Goal: Task Accomplishment & Management: Use online tool/utility

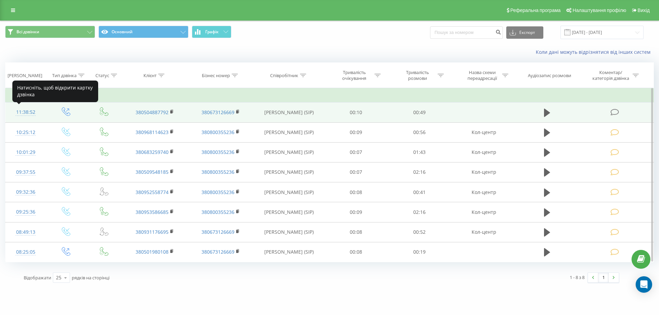
click at [24, 112] on div "11:38:52" at bounding box center [25, 112] width 27 height 13
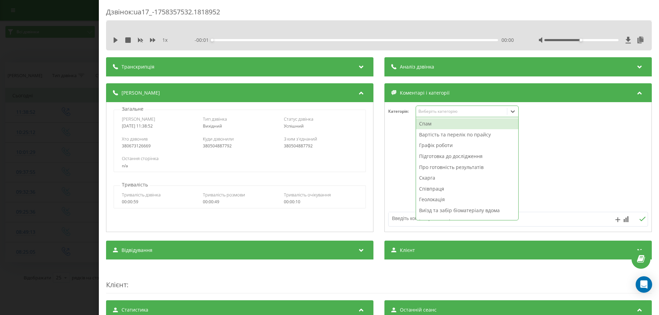
click at [434, 114] on div "Виберіть категорію" at bounding box center [461, 111] width 86 height 5
click at [431, 133] on div "Вартість та перелік по прайсу" at bounding box center [467, 134] width 102 height 11
click at [396, 222] on textarea at bounding box center [492, 218] width 207 height 12
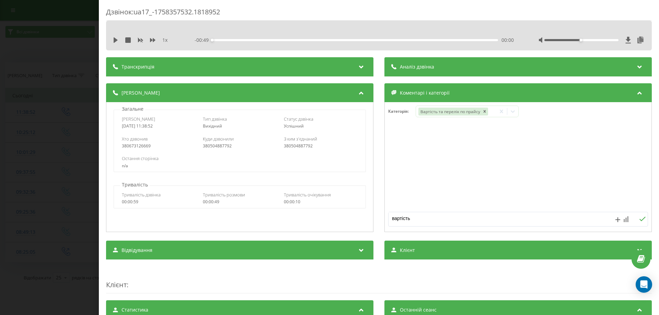
type textarea "вартість"
click at [625, 220] on rect at bounding box center [625, 220] width 1 height 4
click at [616, 207] on div "10" at bounding box center [612, 205] width 9 height 7
click at [639, 217] on icon at bounding box center [642, 219] width 7 height 5
drag, startPoint x: 17, startPoint y: 43, endPoint x: 18, endPoint y: 11, distance: 31.6
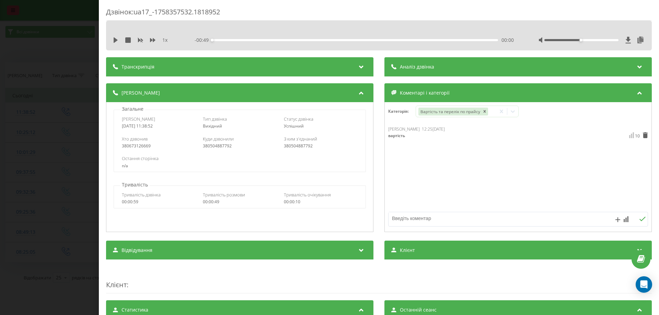
click at [17, 37] on div "Дзвінок : ua17_-1758357532.1818952 1 x - 00:49 00:00 00:00 Транскрипція Для AI-…" at bounding box center [329, 157] width 659 height 315
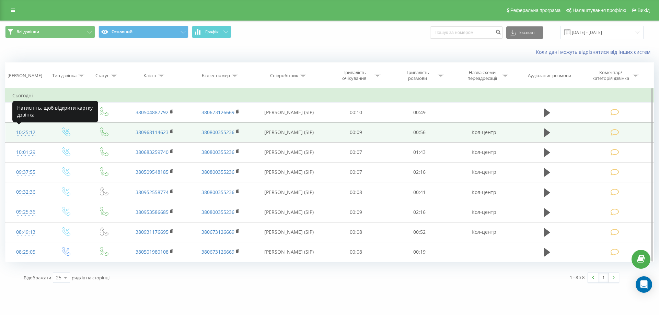
click at [19, 133] on div "10:25:12" at bounding box center [25, 132] width 27 height 13
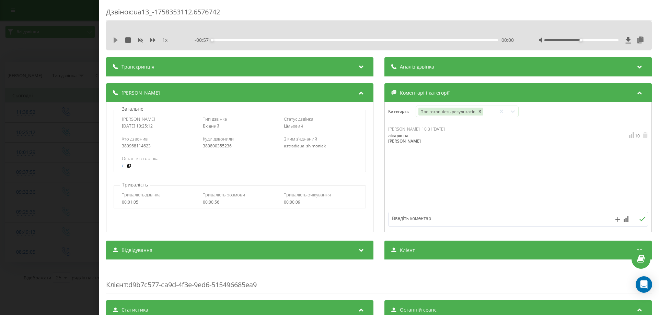
click at [114, 38] on icon at bounding box center [116, 39] width 4 height 5
click at [240, 39] on div "00:00" at bounding box center [355, 40] width 286 height 2
click at [35, 55] on div "Дзвінок : ua13_-1758353112.6576742 1 x - 00:31 00:26 00:26 Транскрипція Для AI-…" at bounding box center [329, 157] width 659 height 315
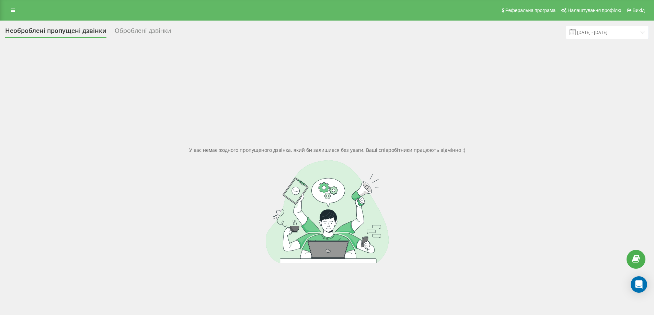
drag, startPoint x: 284, startPoint y: 104, endPoint x: 271, endPoint y: 96, distance: 15.0
click at [284, 104] on div "У вас немає жодного пропущеного дзвінка, який би залишився без уваги. Ваші спів…" at bounding box center [327, 204] width 644 height 315
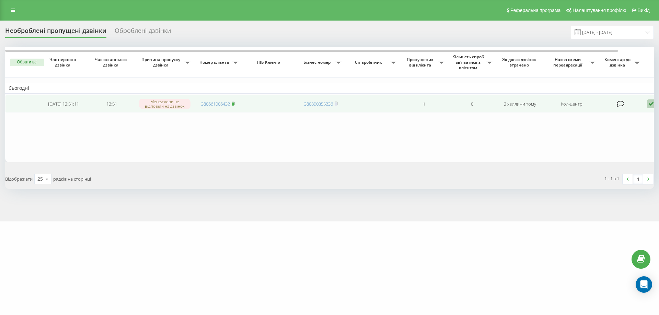
click at [233, 106] on rect at bounding box center [233, 104] width 2 height 3
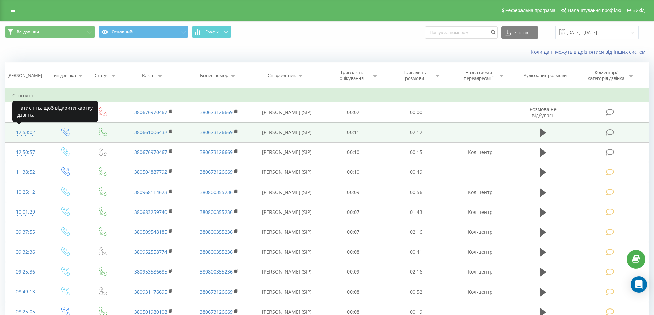
click at [27, 130] on div "12:53:02" at bounding box center [25, 132] width 26 height 13
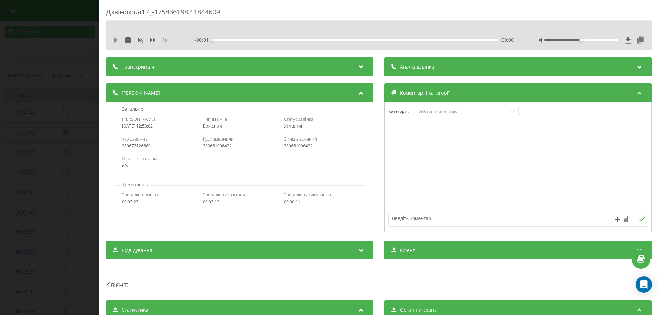
click at [116, 38] on icon at bounding box center [115, 39] width 5 height 5
click at [228, 39] on div "00:00" at bounding box center [355, 40] width 286 height 2
click at [253, 39] on div "00:09" at bounding box center [355, 40] width 286 height 2
click at [114, 41] on icon at bounding box center [114, 39] width 1 height 5
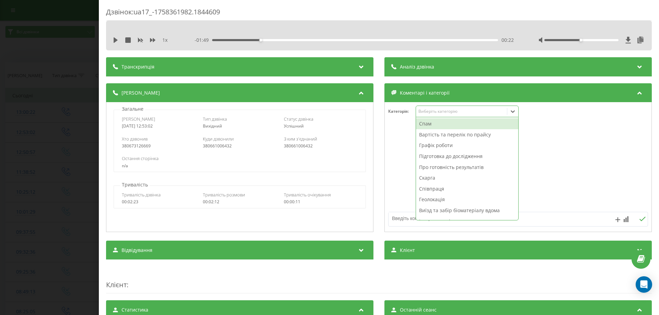
click at [437, 111] on div "Виберіть категорію" at bounding box center [461, 111] width 86 height 5
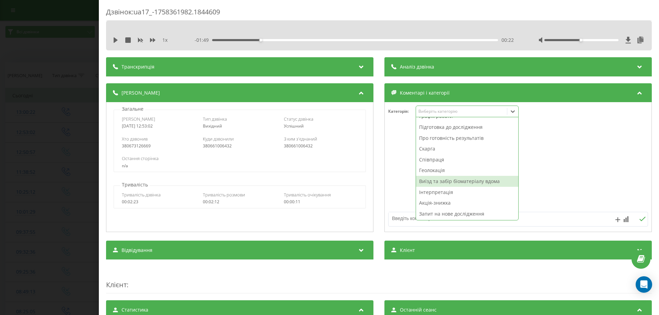
click at [446, 184] on div "Виїзд та забір біоматеріалу вдома" at bounding box center [467, 181] width 102 height 11
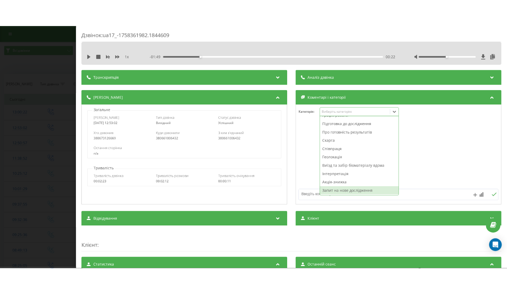
scroll to position [19, 0]
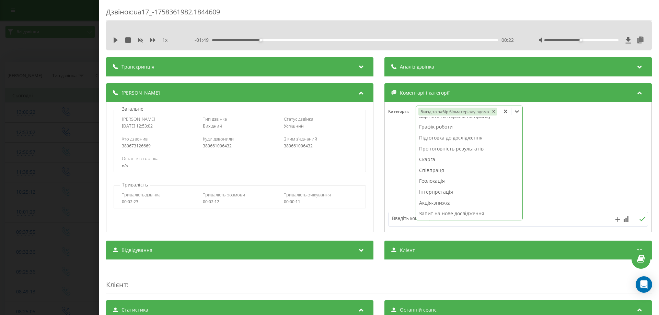
click at [393, 218] on textarea at bounding box center [492, 218] width 207 height 12
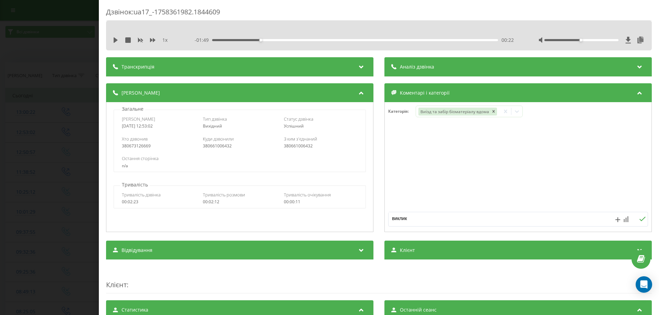
type textarea "виклик"
click at [624, 218] on icon at bounding box center [626, 220] width 5 height 6
click at [615, 204] on div "10" at bounding box center [612, 205] width 9 height 7
click at [639, 220] on icon at bounding box center [642, 219] width 7 height 5
click at [13, 154] on div "Дзвінок : ua17_-1758361982.1844609 1 x - 01:49 00:22 00:22 Транскрипція Для AI-…" at bounding box center [329, 157] width 659 height 315
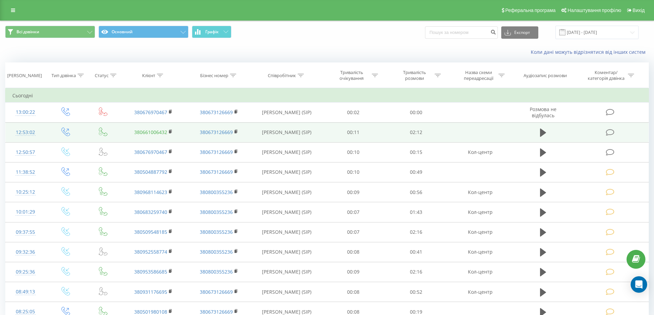
click at [155, 133] on link "380661006432" at bounding box center [150, 132] width 33 height 7
click at [156, 133] on link "380661006432" at bounding box center [150, 132] width 33 height 7
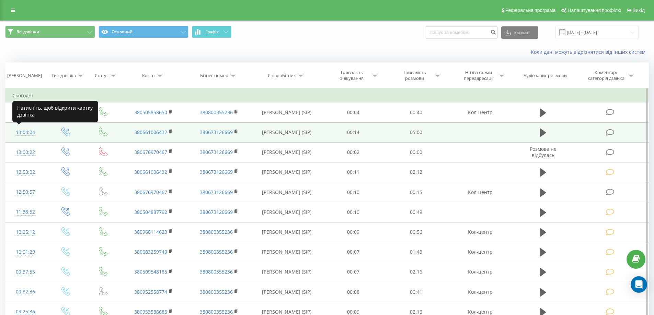
click at [28, 130] on div "13:04:04" at bounding box center [25, 132] width 26 height 13
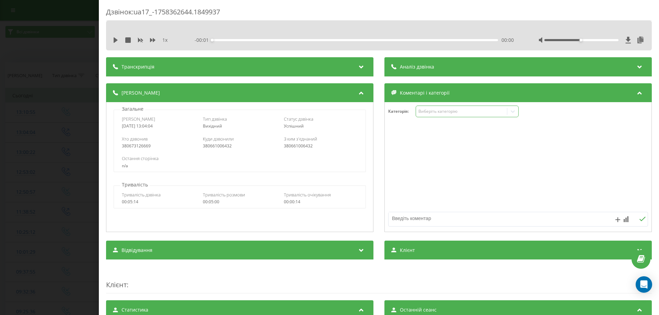
drag, startPoint x: 443, startPoint y: 113, endPoint x: 439, endPoint y: 113, distance: 3.8
click at [442, 114] on div "Виберіть категорію" at bounding box center [461, 111] width 86 height 5
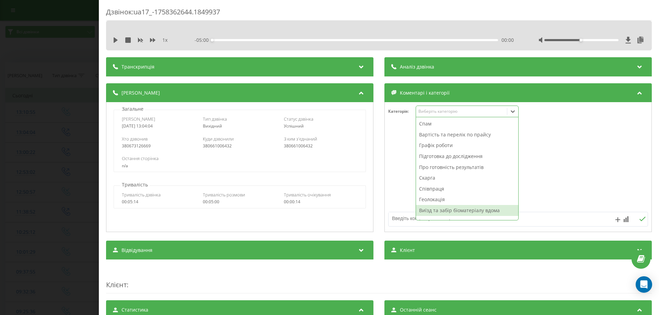
drag, startPoint x: 430, startPoint y: 207, endPoint x: 401, endPoint y: 219, distance: 32.0
click at [426, 209] on div "Виїзд та забір біоматеріалу вдома" at bounding box center [467, 210] width 102 height 11
click at [396, 219] on textarea at bounding box center [492, 218] width 207 height 12
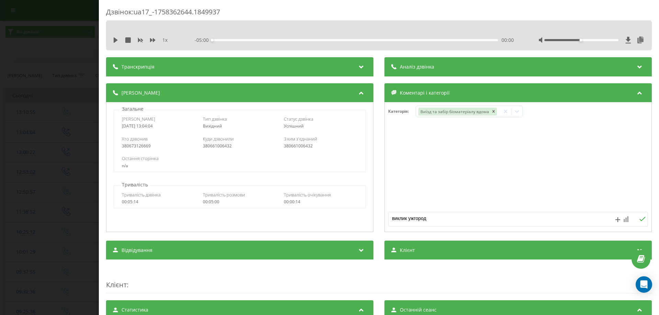
type textarea "виклик ужгород"
click at [511, 217] on icon at bounding box center [626, 220] width 5 height 6
click at [511, 208] on div "10" at bounding box center [612, 205] width 9 height 7
click at [511, 218] on icon at bounding box center [642, 219] width 7 height 5
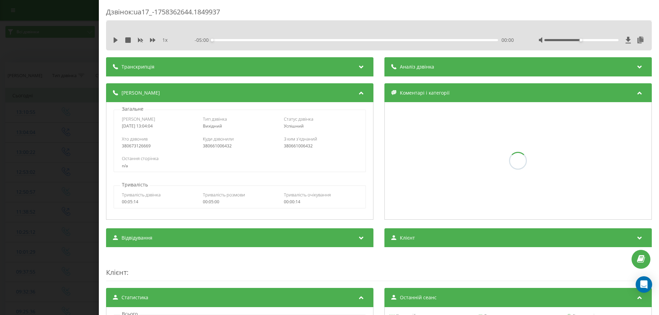
click at [66, 135] on div "Дзвінок : ua17_-1758362644.1849937 1 x - 05:00 00:00 00:00 Транскрипція Для AI-…" at bounding box center [329, 157] width 659 height 315
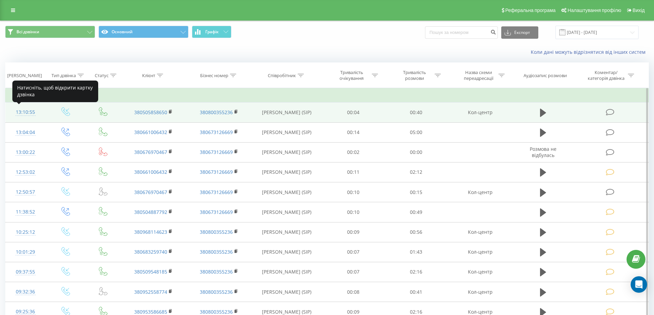
click at [27, 112] on div "13:10:55" at bounding box center [25, 112] width 26 height 13
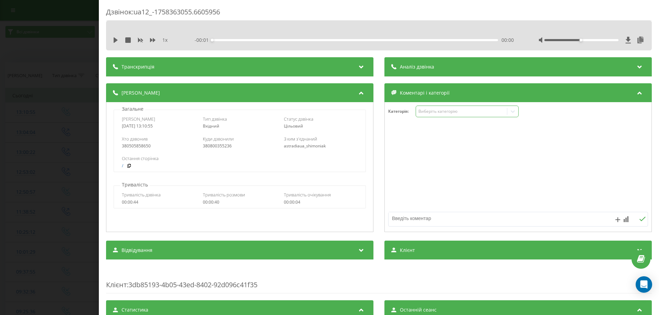
click at [450, 112] on div "Виберіть категорію" at bounding box center [461, 111] width 86 height 5
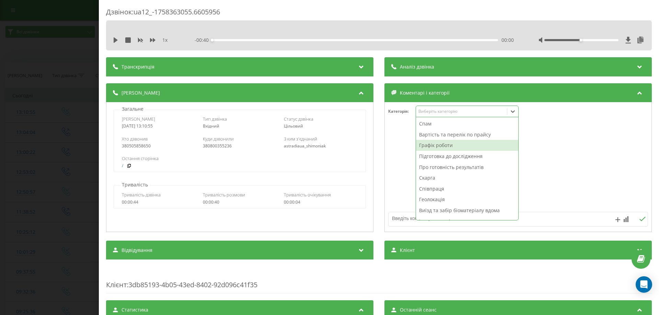
drag, startPoint x: 438, startPoint y: 142, endPoint x: 422, endPoint y: 164, distance: 27.1
click at [437, 142] on div "Графік роботи" at bounding box center [467, 145] width 102 height 11
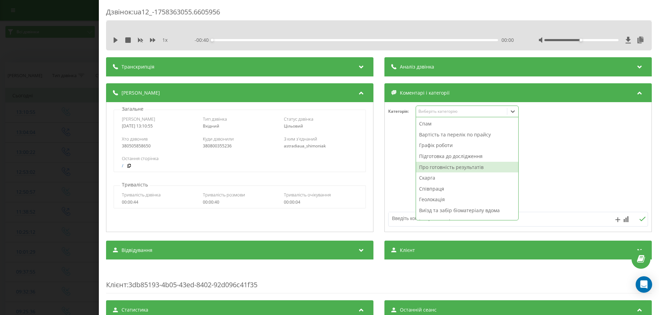
drag, startPoint x: 394, startPoint y: 220, endPoint x: 400, endPoint y: 226, distance: 8.5
click at [397, 224] on textarea at bounding box center [492, 218] width 207 height 12
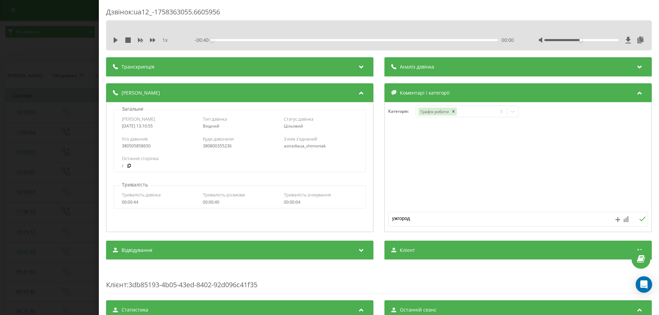
type textarea "ужгород"
click at [511, 219] on icon at bounding box center [626, 220] width 5 height 6
click at [511, 202] on div "10" at bounding box center [612, 205] width 9 height 7
drag, startPoint x: 637, startPoint y: 220, endPoint x: 632, endPoint y: 219, distance: 4.9
click at [511, 220] on button at bounding box center [642, 220] width 11 height 6
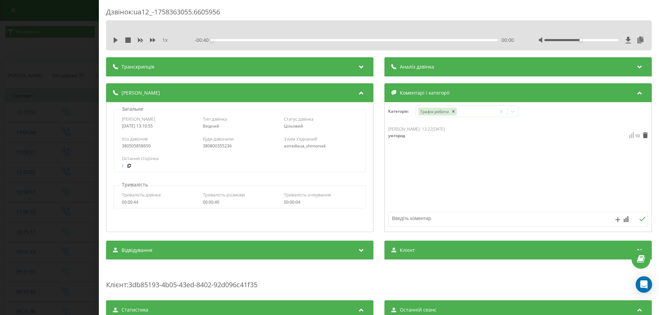
click at [39, 98] on div "Дзвінок : ua12_-1758363055.6605956 1 x - 00:40 00:00 00:00 Транскрипція Для AI-…" at bounding box center [329, 157] width 659 height 315
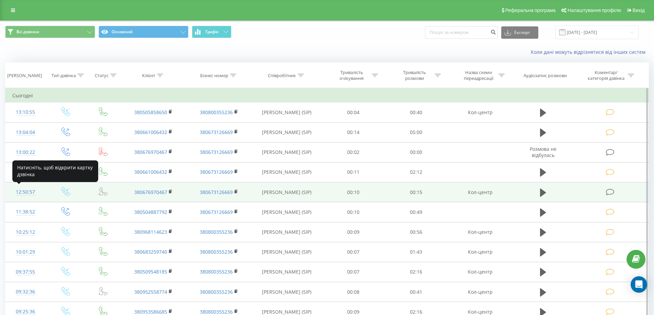
click at [27, 195] on div "12:50:57" at bounding box center [25, 192] width 26 height 13
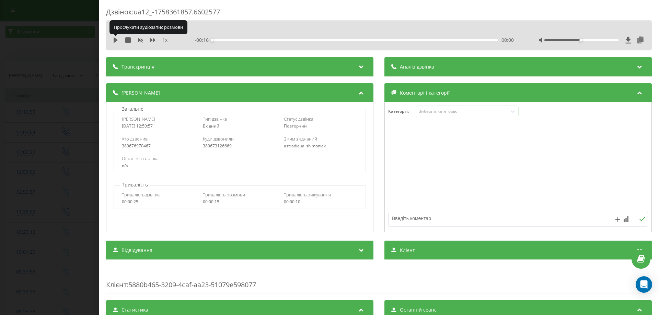
drag, startPoint x: 113, startPoint y: 39, endPoint x: 120, endPoint y: 39, distance: 6.9
click at [113, 39] on icon at bounding box center [115, 39] width 5 height 5
click at [244, 41] on div "00:00" at bounding box center [355, 40] width 286 height 2
click at [309, 41] on div "- 00:13 00:02 00:02" at bounding box center [354, 40] width 319 height 7
click at [310, 39] on div "- 00:13 00:03 00:03" at bounding box center [354, 40] width 319 height 7
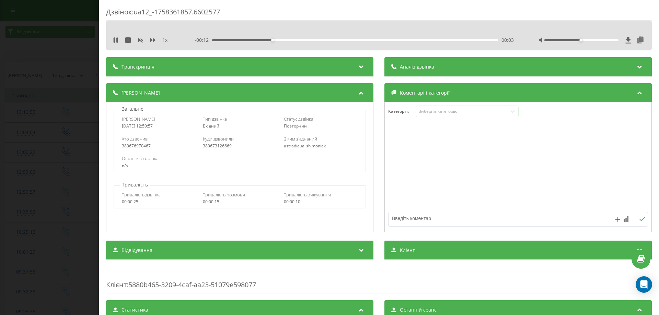
click at [311, 40] on div "00:03" at bounding box center [355, 40] width 286 height 2
click at [436, 108] on div "Виберіть категорію" at bounding box center [461, 111] width 91 height 7
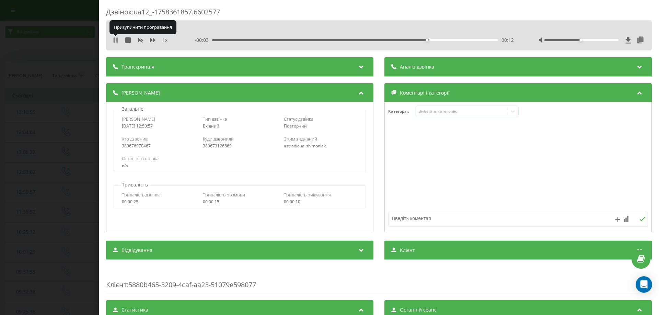
click at [116, 40] on icon at bounding box center [115, 39] width 5 height 5
click at [424, 105] on div "Категорія : Виберіть категорію" at bounding box center [517, 167] width 267 height 130
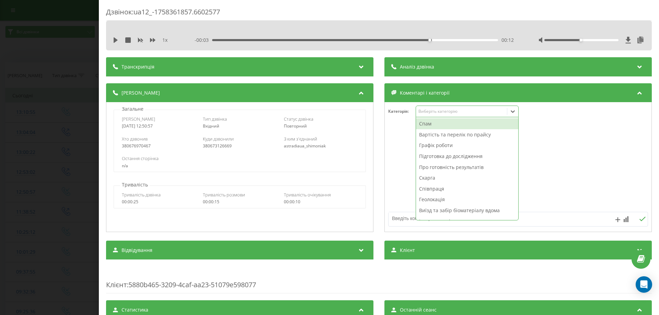
click at [426, 111] on div "Виберіть категорію" at bounding box center [461, 111] width 86 height 5
click at [425, 124] on div "Спам" at bounding box center [467, 123] width 102 height 11
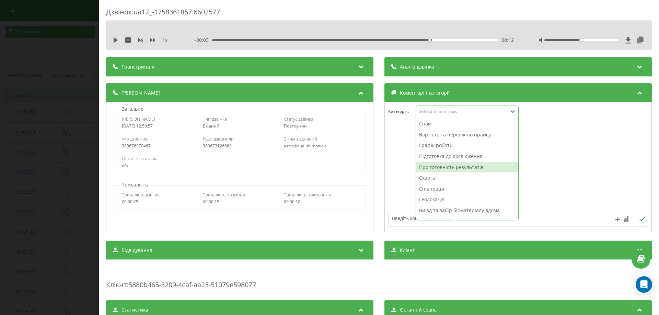
click at [407, 221] on textarea at bounding box center [492, 218] width 207 height 12
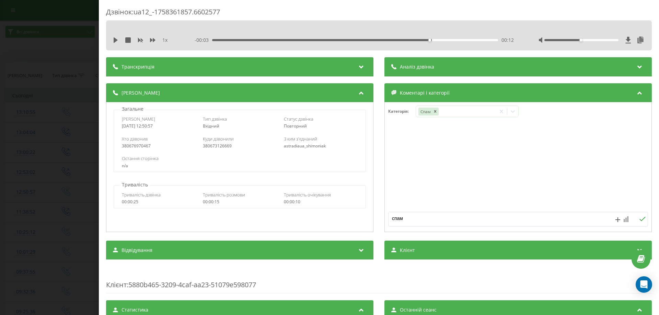
type textarea "спам"
click at [625, 219] on rect at bounding box center [625, 220] width 1 height 4
click at [613, 205] on div "10" at bounding box center [612, 205] width 9 height 7
drag, startPoint x: 637, startPoint y: 219, endPoint x: 654, endPoint y: 212, distance: 18.2
click at [639, 219] on icon at bounding box center [642, 219] width 7 height 5
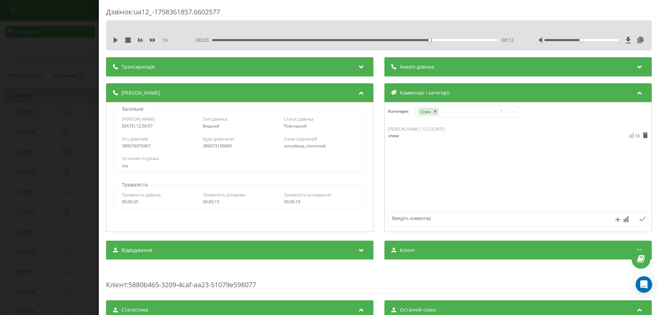
drag, startPoint x: 35, startPoint y: 138, endPoint x: 28, endPoint y: 121, distance: 18.8
click at [35, 138] on div "Дзвінок : ua12_-1758361857.6602577 1 x - 00:03 00:12 00:12 Транскрипція Для AI-…" at bounding box center [329, 157] width 659 height 315
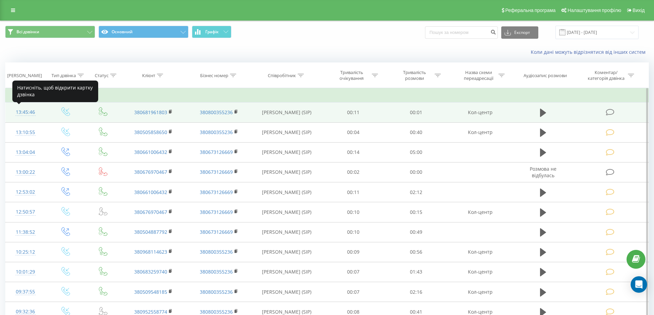
click at [30, 109] on div "13:45:46" at bounding box center [25, 112] width 26 height 13
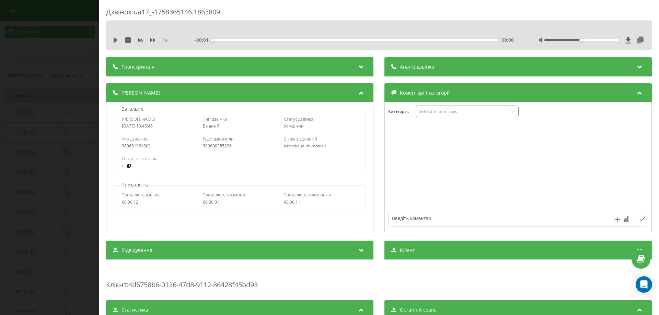
click at [421, 117] on div "Виберіть категорію" at bounding box center [467, 112] width 103 height 12
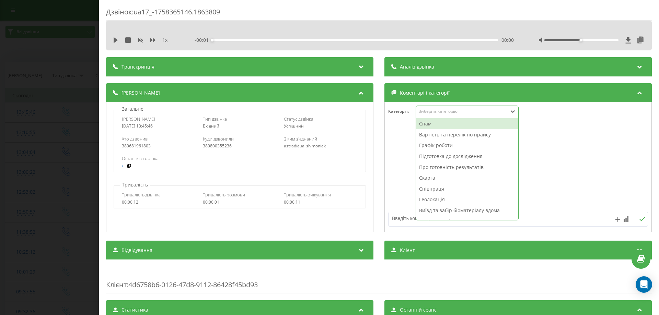
click at [425, 124] on div "Спам" at bounding box center [467, 123] width 102 height 11
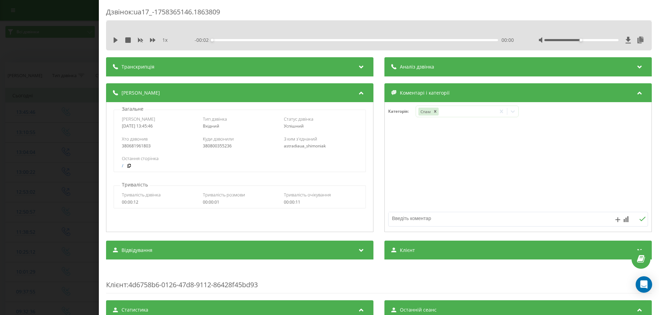
click at [398, 220] on textarea at bounding box center [492, 218] width 207 height 12
type textarea "спам"
click at [624, 218] on icon at bounding box center [626, 220] width 5 height 6
click at [613, 206] on div "10" at bounding box center [612, 205] width 9 height 7
click at [639, 219] on icon at bounding box center [642, 219] width 7 height 5
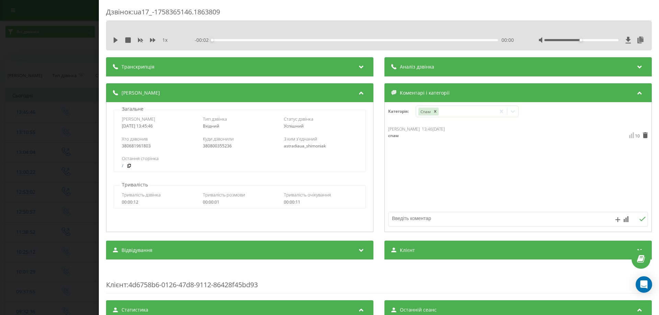
drag, startPoint x: 31, startPoint y: 70, endPoint x: 38, endPoint y: 69, distance: 6.7
click at [33, 70] on div "Дзвінок : ua17_-1758365146.1863809 1 x - 00:02 00:00 00:00 Транскрипція Для AI-…" at bounding box center [329, 157] width 659 height 315
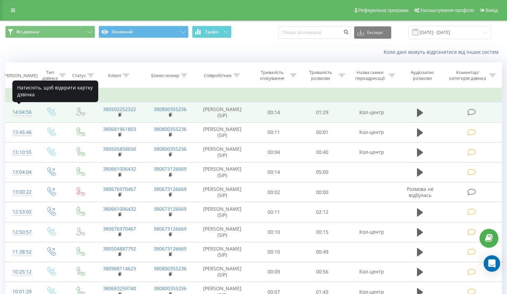
click at [18, 113] on div "14:04:56" at bounding box center [20, 112] width 17 height 13
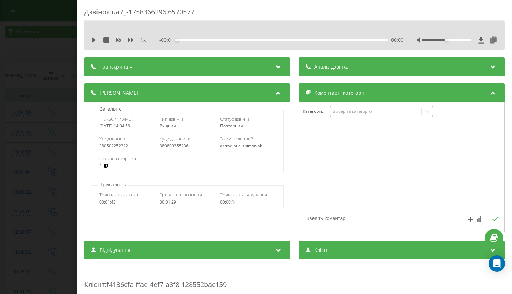
click at [352, 117] on div "Виберіть категорію" at bounding box center [381, 112] width 103 height 12
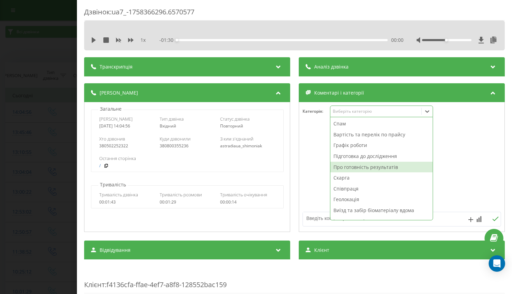
click at [346, 164] on div "Про готовність результатів" at bounding box center [381, 167] width 102 height 11
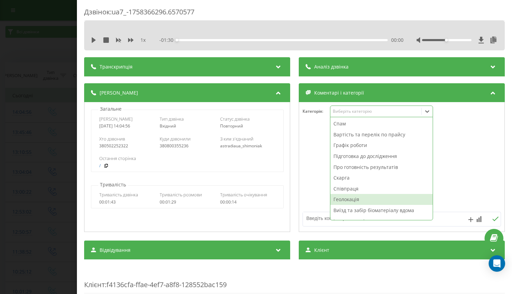
drag, startPoint x: 318, startPoint y: 220, endPoint x: 326, endPoint y: 215, distance: 8.8
click at [324, 216] on textarea at bounding box center [382, 218] width 158 height 12
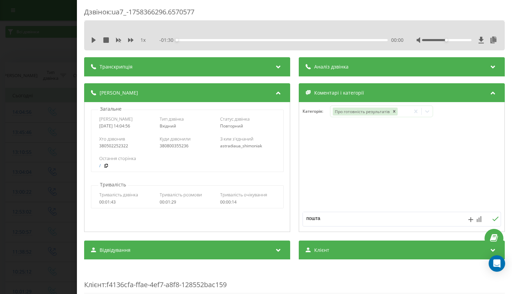
type textarea "пошта"
click at [476, 221] on icon at bounding box center [478, 220] width 5 height 6
click at [466, 206] on div "10" at bounding box center [464, 205] width 9 height 7
click at [492, 219] on icon at bounding box center [495, 219] width 7 height 5
drag, startPoint x: 32, startPoint y: 109, endPoint x: 30, endPoint y: 97, distance: 12.5
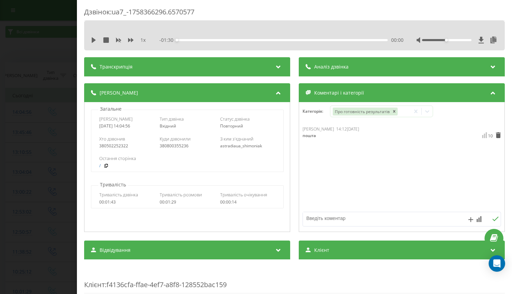
click at [32, 108] on div "Дзвінок : ua7_-1758366296.6570577 1 x - 01:30 00:00 00:00 Транскрипція Для AI-а…" at bounding box center [256, 147] width 512 height 294
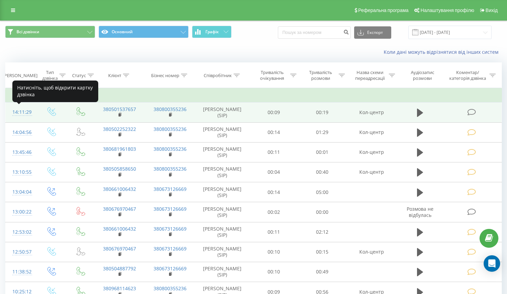
click at [21, 110] on div "14:11:29" at bounding box center [20, 112] width 17 height 13
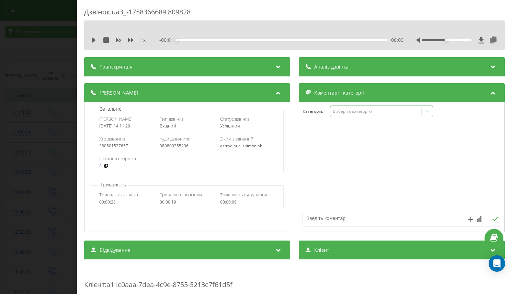
click at [340, 110] on div "Виберіть категорію" at bounding box center [376, 111] width 86 height 5
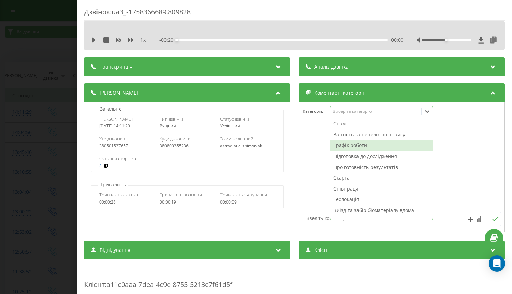
click at [347, 144] on div "Графік роботи" at bounding box center [381, 145] width 102 height 11
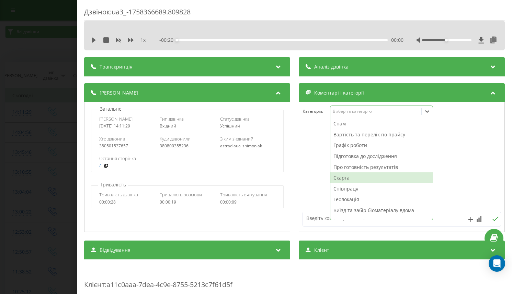
click at [321, 225] on textarea at bounding box center [382, 218] width 158 height 12
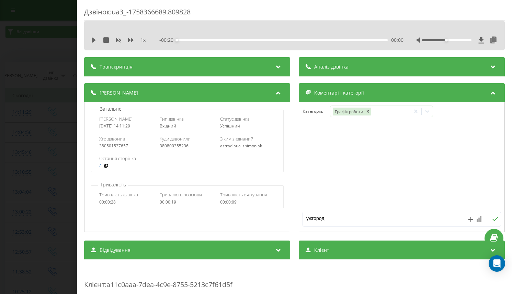
type textarea "ужгород"
click at [476, 219] on icon at bounding box center [478, 220] width 5 height 6
click at [466, 205] on div "10" at bounding box center [464, 205] width 9 height 7
click at [490, 219] on button at bounding box center [495, 220] width 11 height 6
click at [31, 175] on div "Дзвінок : ua3_-1758366689.809828 1 x - 00:20 00:00 00:00 Транскрипція Для AI-ан…" at bounding box center [256, 147] width 512 height 294
